Goal: Information Seeking & Learning: Learn about a topic

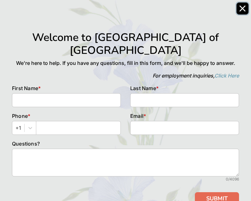
click at [239, 9] on icon "Close" at bounding box center [242, 8] width 6 height 6
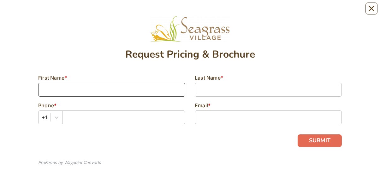
click at [58, 93] on input at bounding box center [111, 90] width 147 height 14
type input "Cherry"
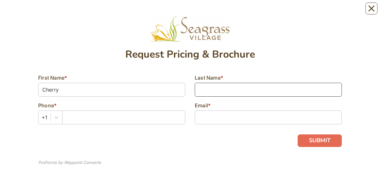
type input "[PERSON_NAME]"
type input "8502485098"
type input "[EMAIL_ADDRESS][PERSON_NAME][DOMAIN_NAME]"
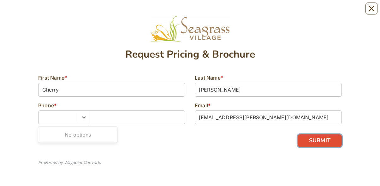
click at [308, 140] on button "SUBMIT" at bounding box center [319, 141] width 44 height 13
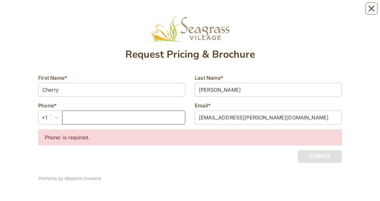
click at [92, 117] on input "text" at bounding box center [123, 118] width 123 height 14
click at [71, 116] on input "text" at bounding box center [123, 118] width 123 height 14
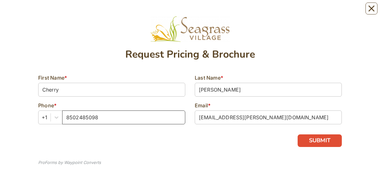
type input "8502485098"
click at [313, 141] on button "SUBMIT" at bounding box center [319, 141] width 44 height 13
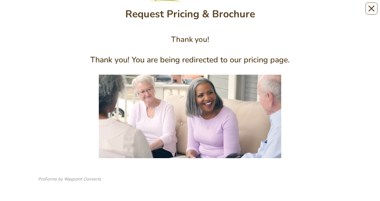
scroll to position [43, 0]
